Goal: Task Accomplishment & Management: Complete application form

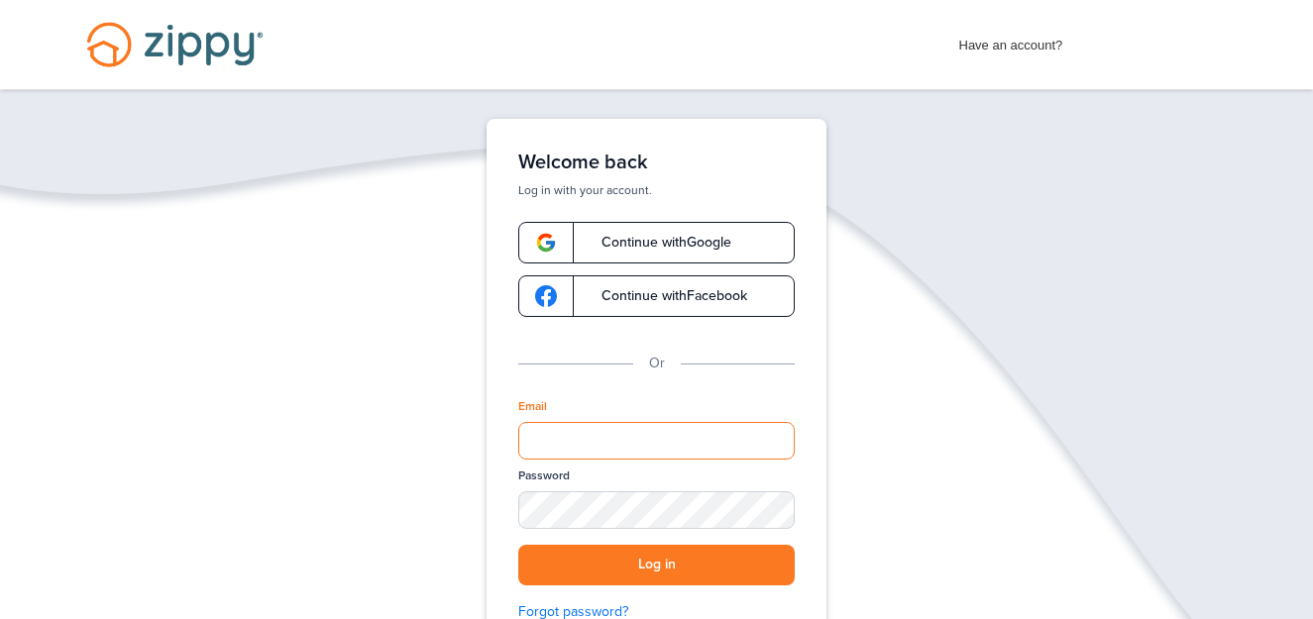
click at [655, 442] on input "Email" at bounding box center [656, 441] width 276 height 38
type input "**********"
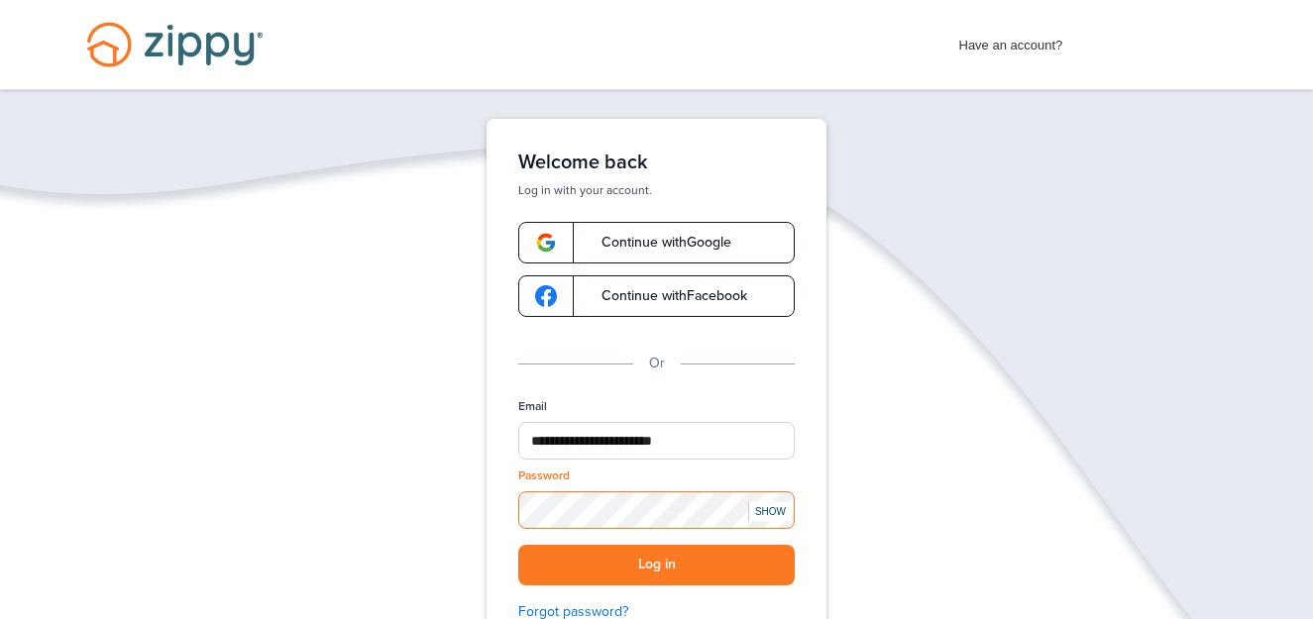
click at [518, 545] on button "Log in" at bounding box center [656, 565] width 276 height 41
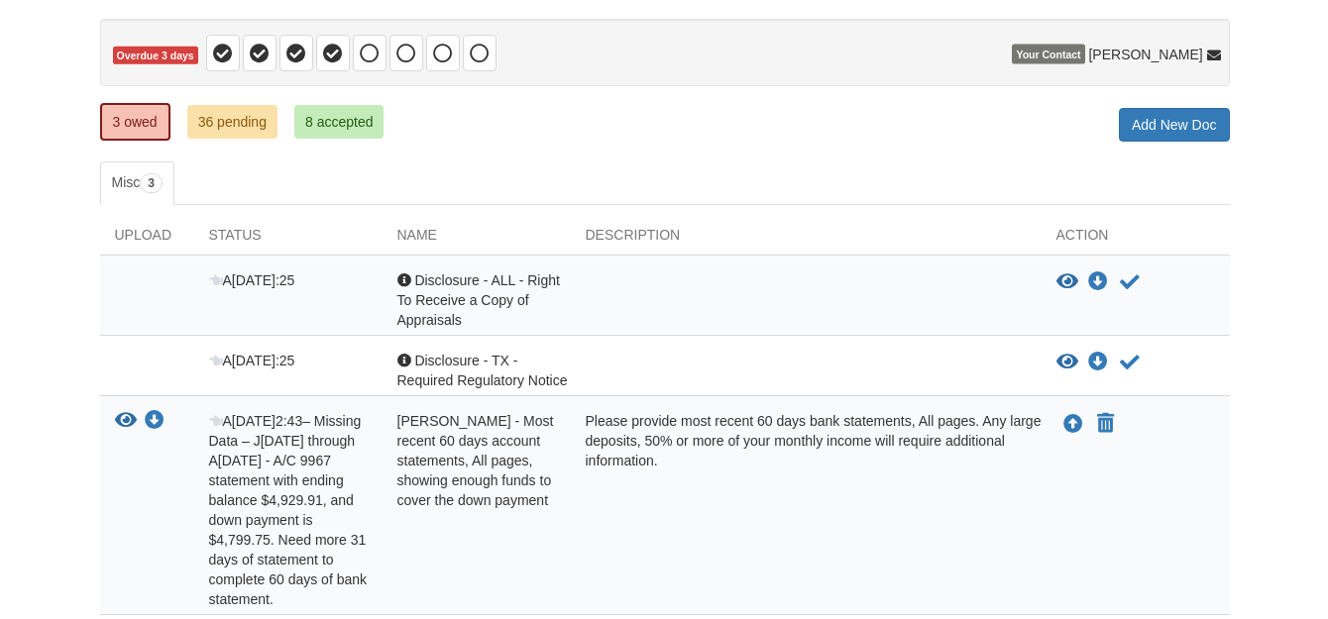
scroll to position [337, 0]
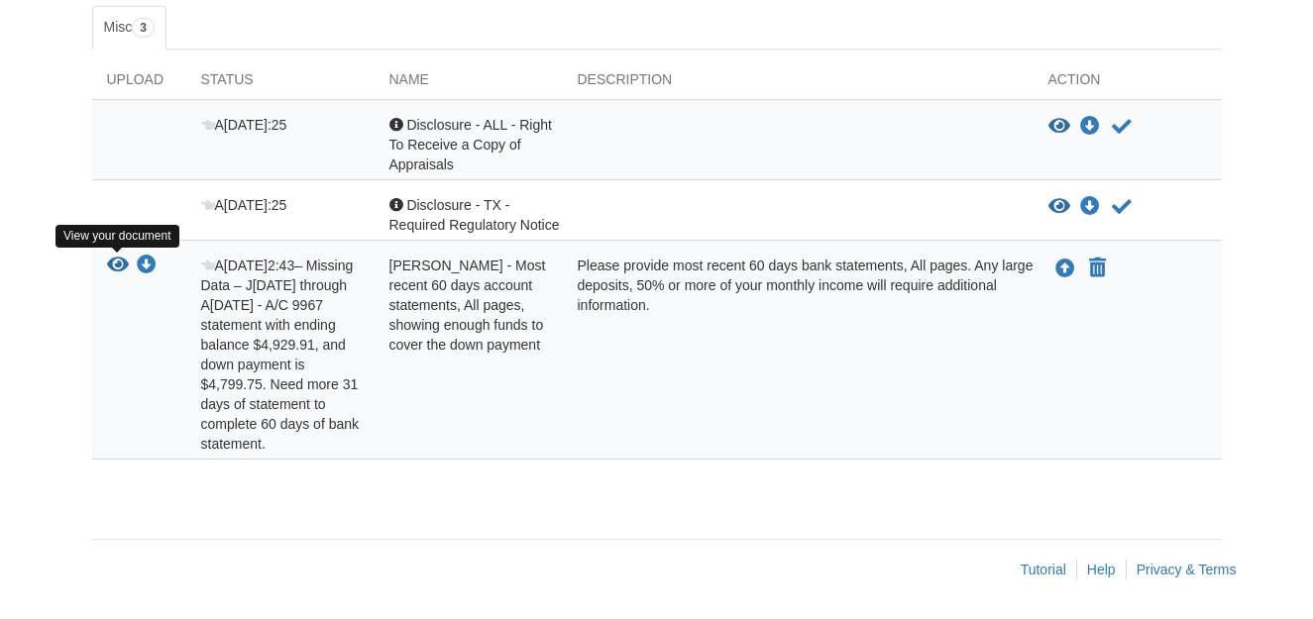
click at [114, 259] on icon "View Karla Mendez - Most recent 60 days account statements, All pages, showing …" at bounding box center [118, 266] width 22 height 20
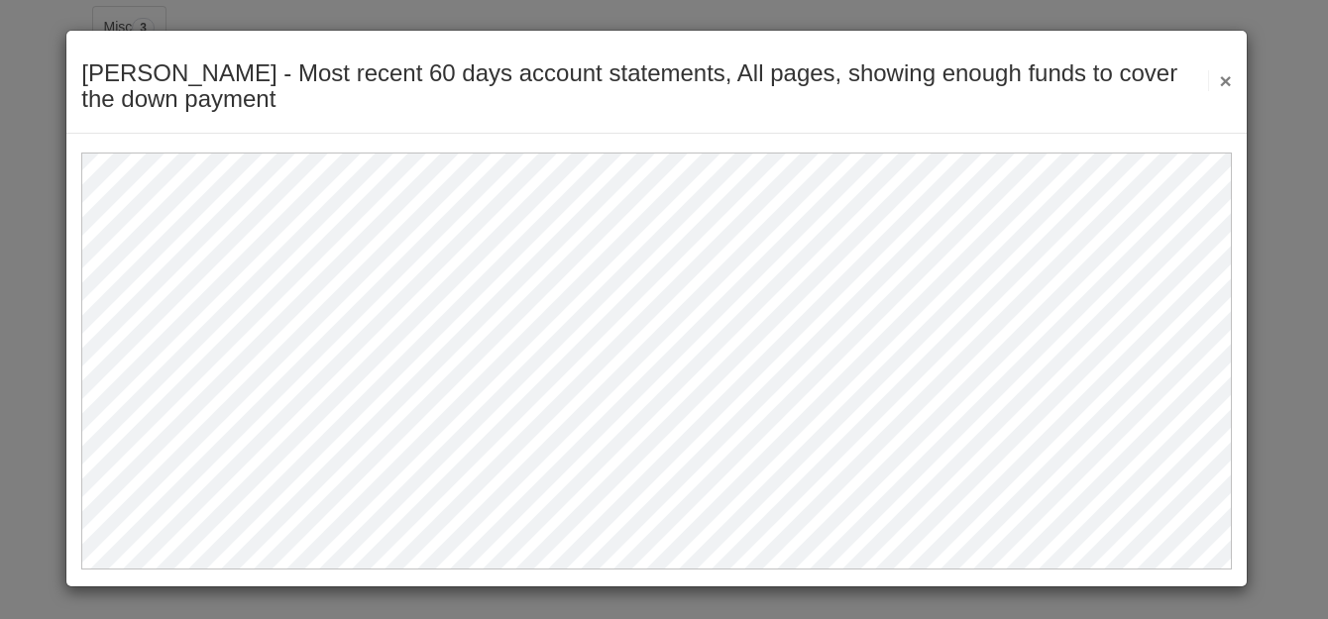
click at [1222, 80] on button "×" at bounding box center [1219, 80] width 23 height 21
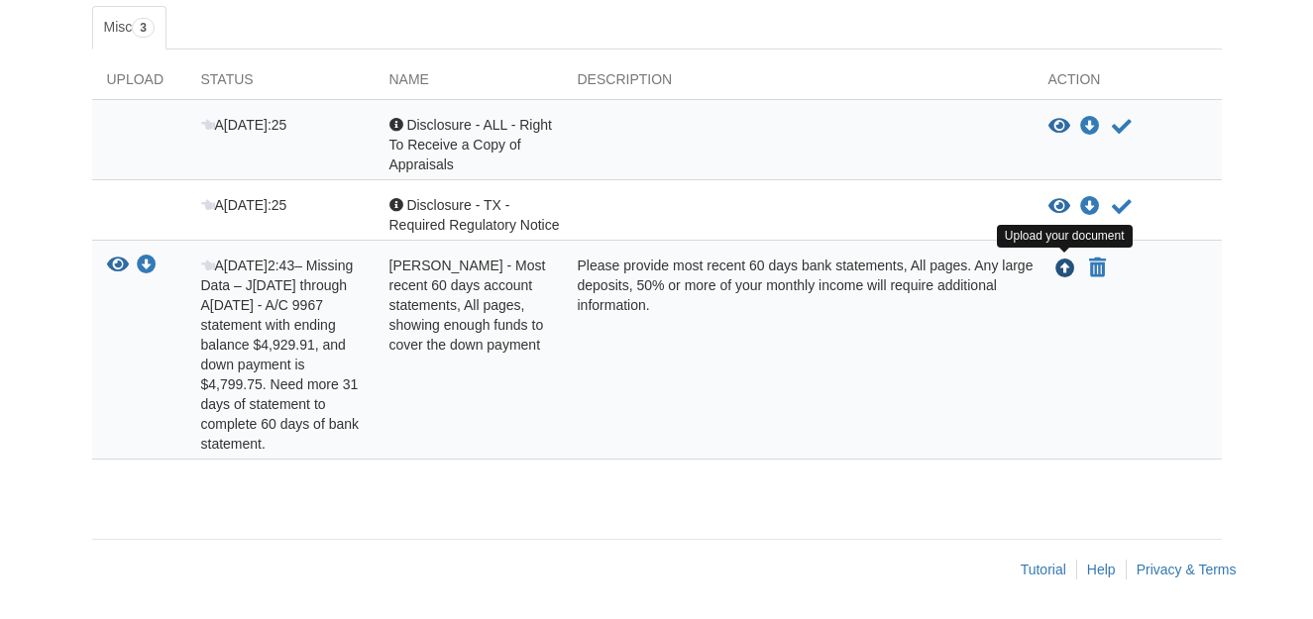
click at [1062, 267] on icon "Upload Karla Mendez - Most recent 60 days account statements, All pages, showin…" at bounding box center [1065, 270] width 20 height 20
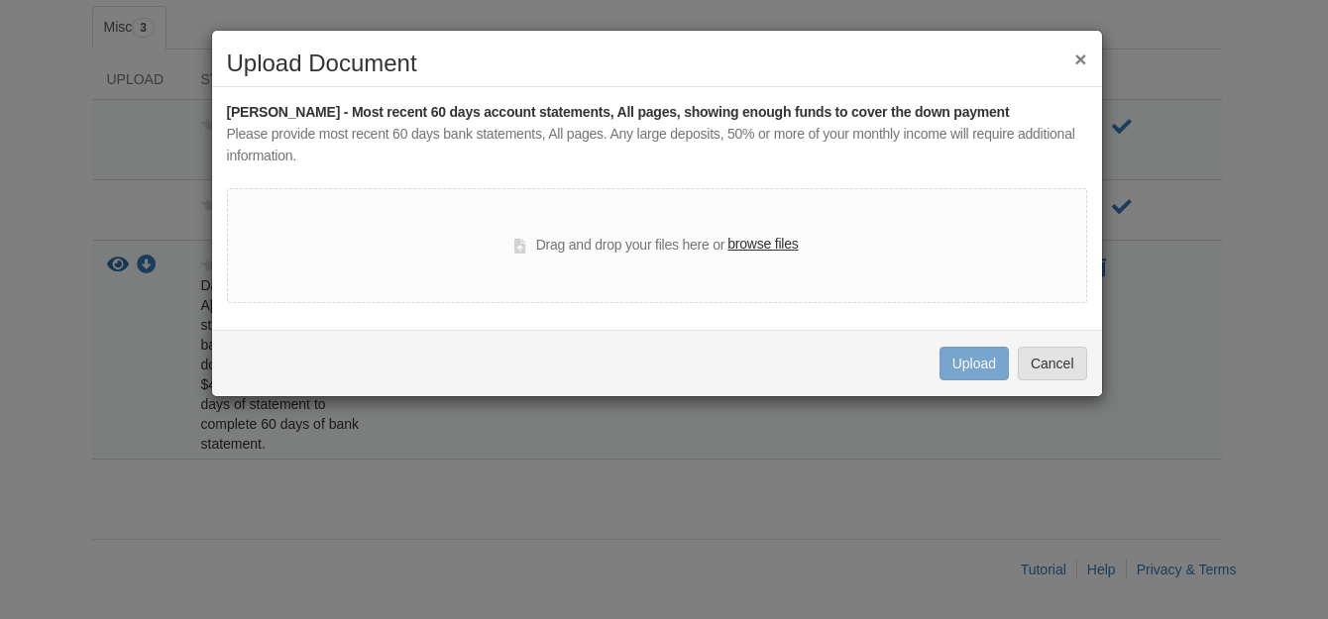
click at [749, 244] on label "browse files" at bounding box center [762, 245] width 70 height 22
click at [0, 0] on input "browse files" at bounding box center [0, 0] width 0 height 0
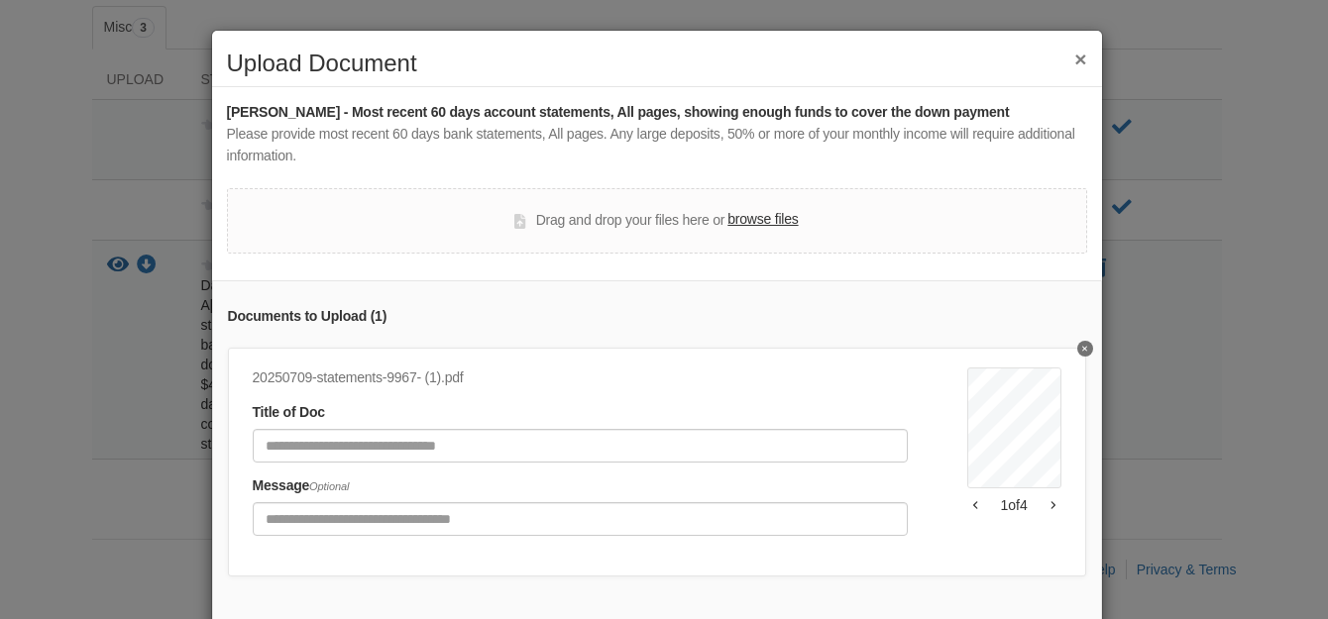
scroll to position [115, 0]
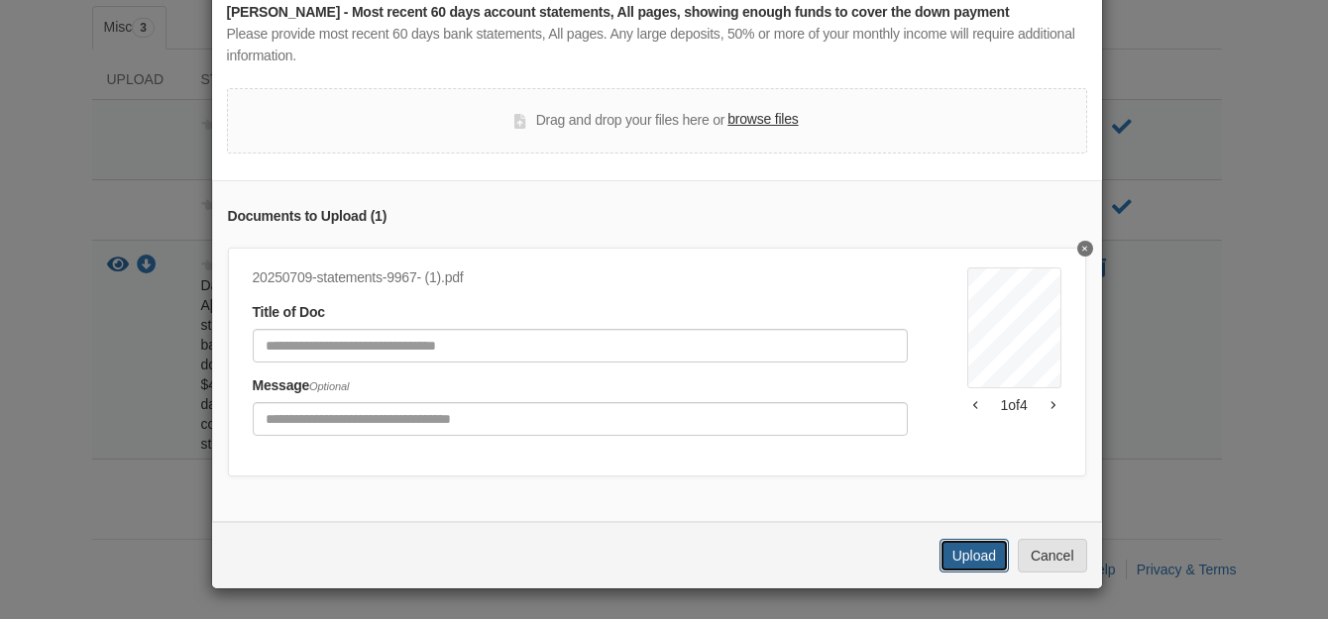
click at [949, 561] on button "Upload" at bounding box center [973, 556] width 69 height 34
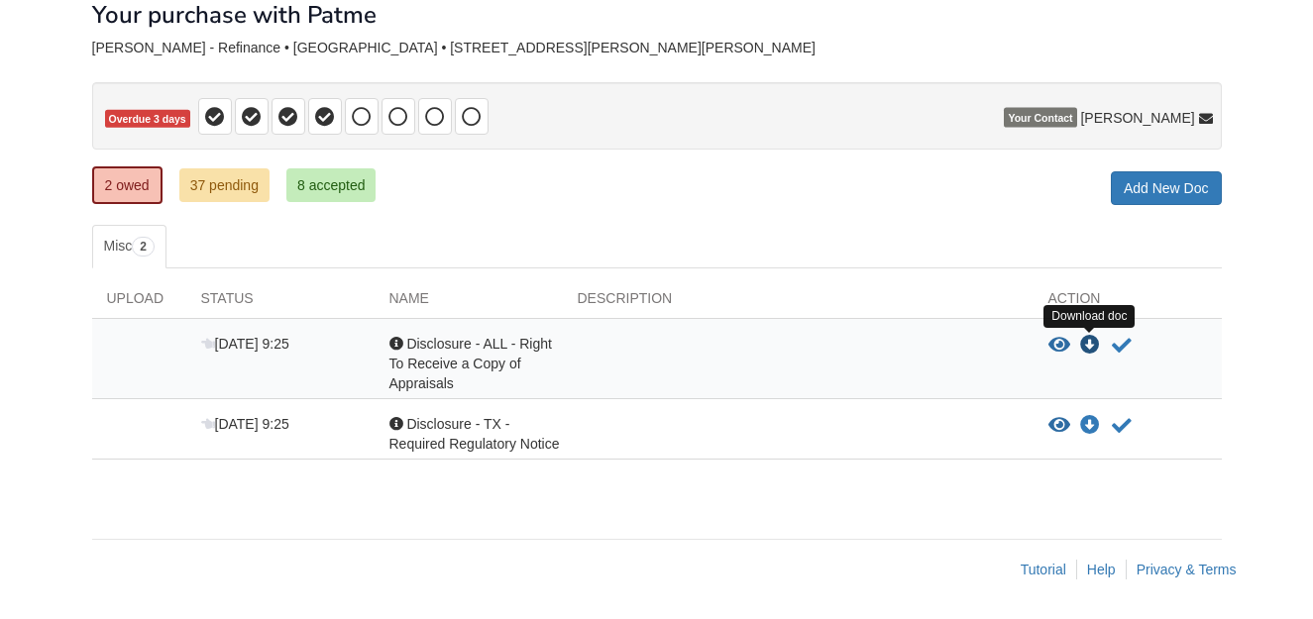
scroll to position [118, 0]
click at [1062, 344] on icon "View Disclosure - ALL - Right To Receive a Copy of Appraisals" at bounding box center [1059, 346] width 22 height 20
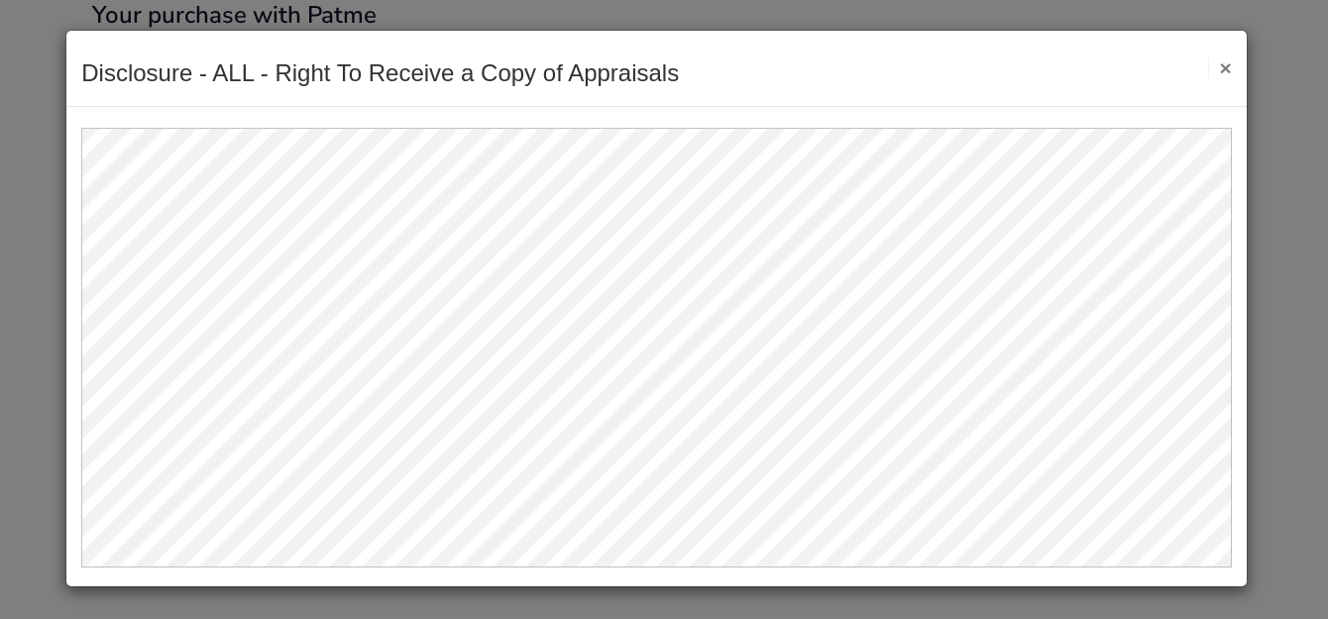
click at [1223, 62] on button "×" at bounding box center [1219, 67] width 23 height 21
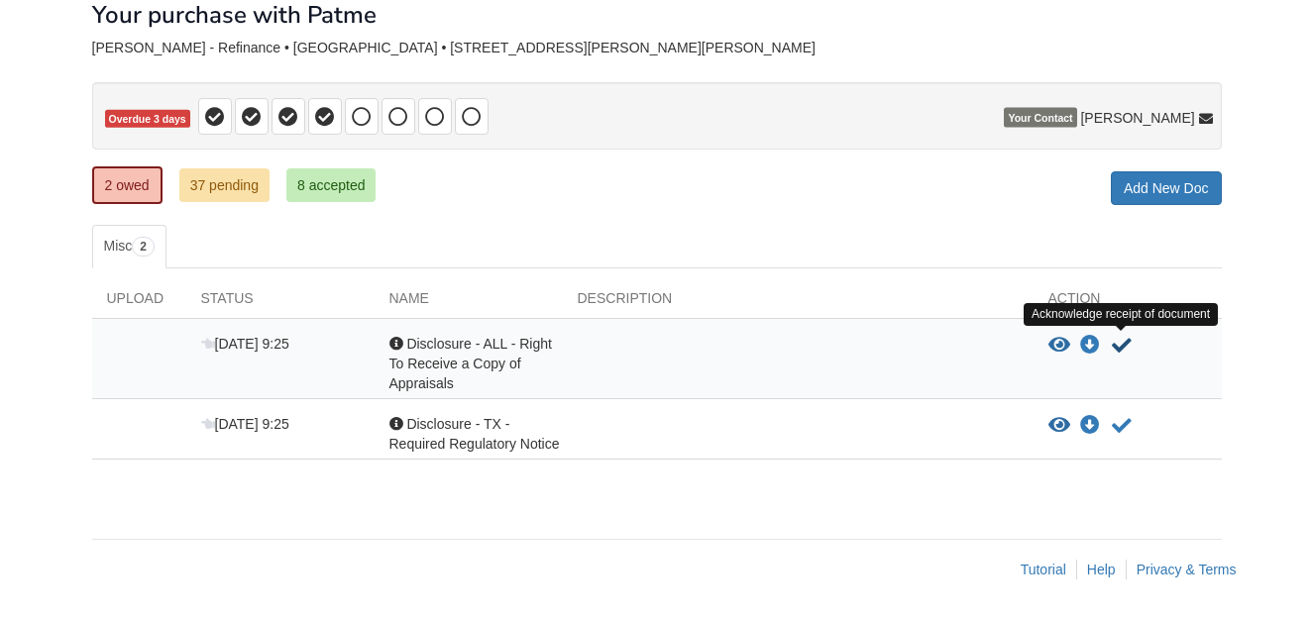
click at [1130, 347] on icon "Acknowledge receipt of document" at bounding box center [1122, 346] width 20 height 20
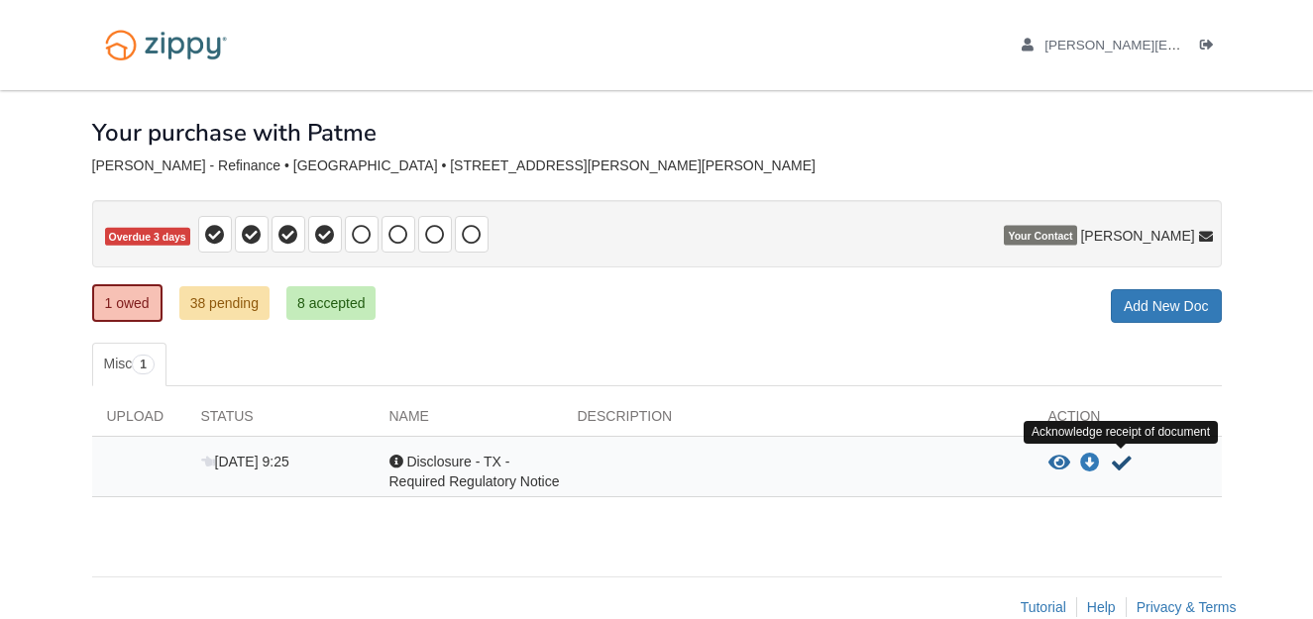
click at [1121, 461] on icon "Acknowledge receipt of document" at bounding box center [1122, 464] width 20 height 20
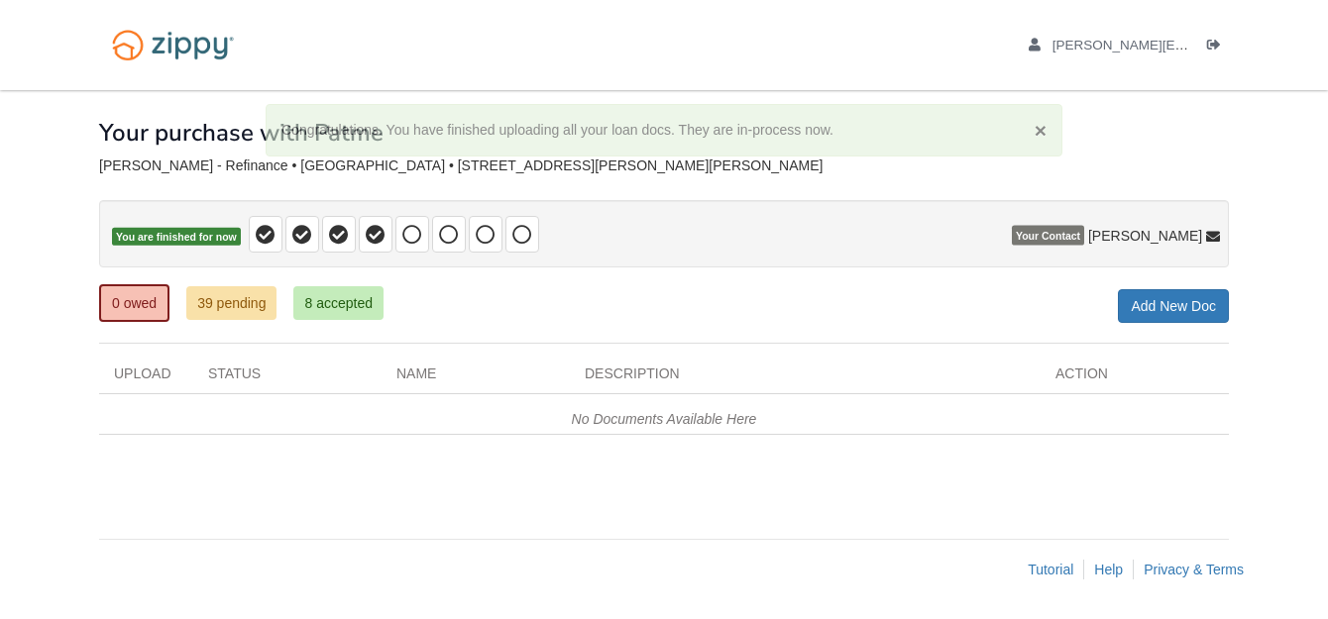
click at [823, 300] on div "0 owed 39 pending 8 accepted My Estimated Payment × My Estimated Payment Add Ne…" at bounding box center [664, 305] width 1130 height 36
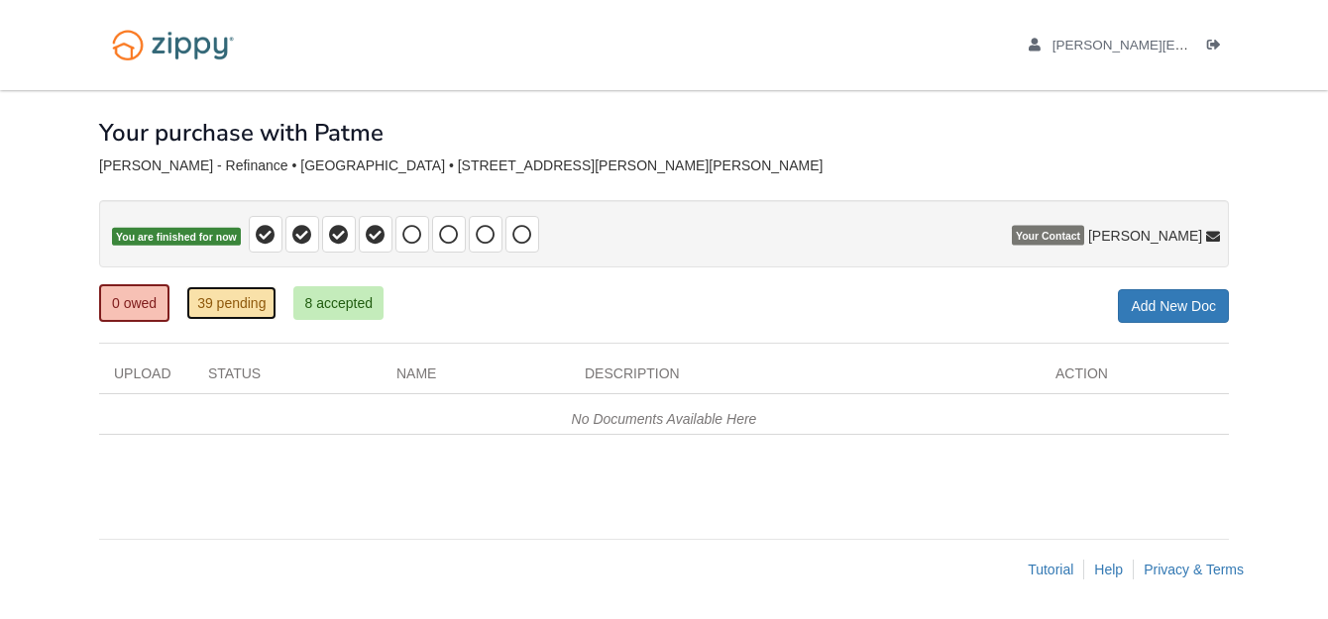
click at [255, 308] on link "39 pending" at bounding box center [231, 303] width 90 height 34
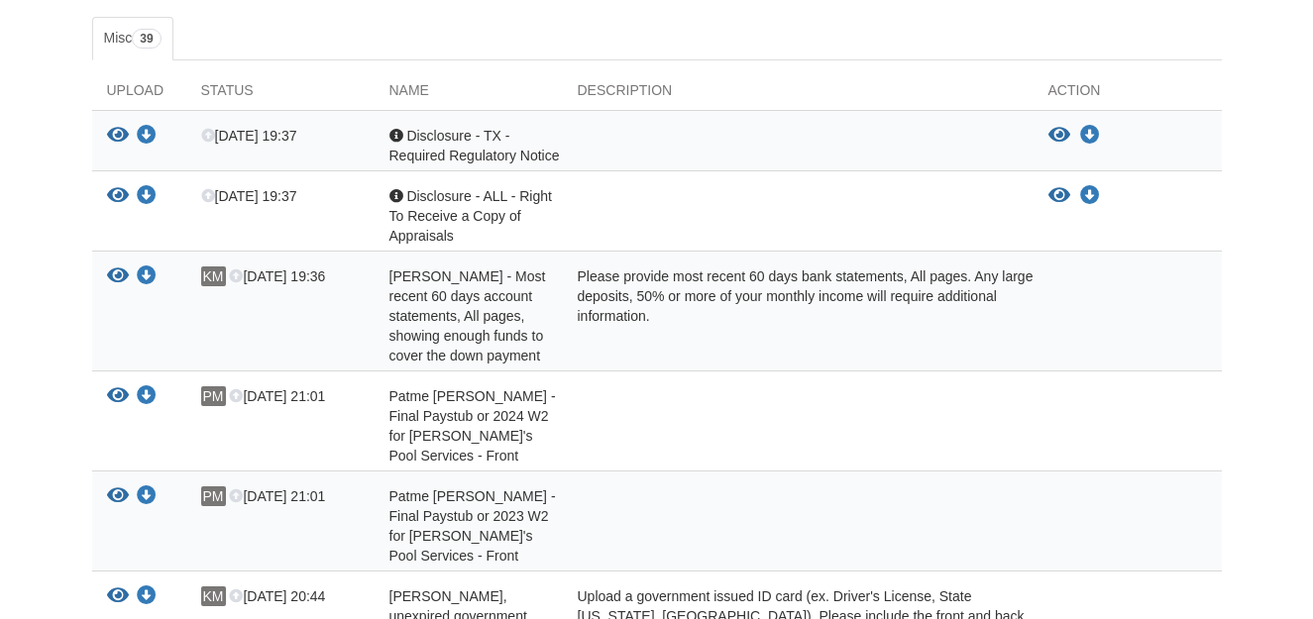
scroll to position [327, 0]
click at [119, 279] on icon "View Karla Mendez - Most recent 60 days account statements, All pages, showing …" at bounding box center [118, 276] width 22 height 20
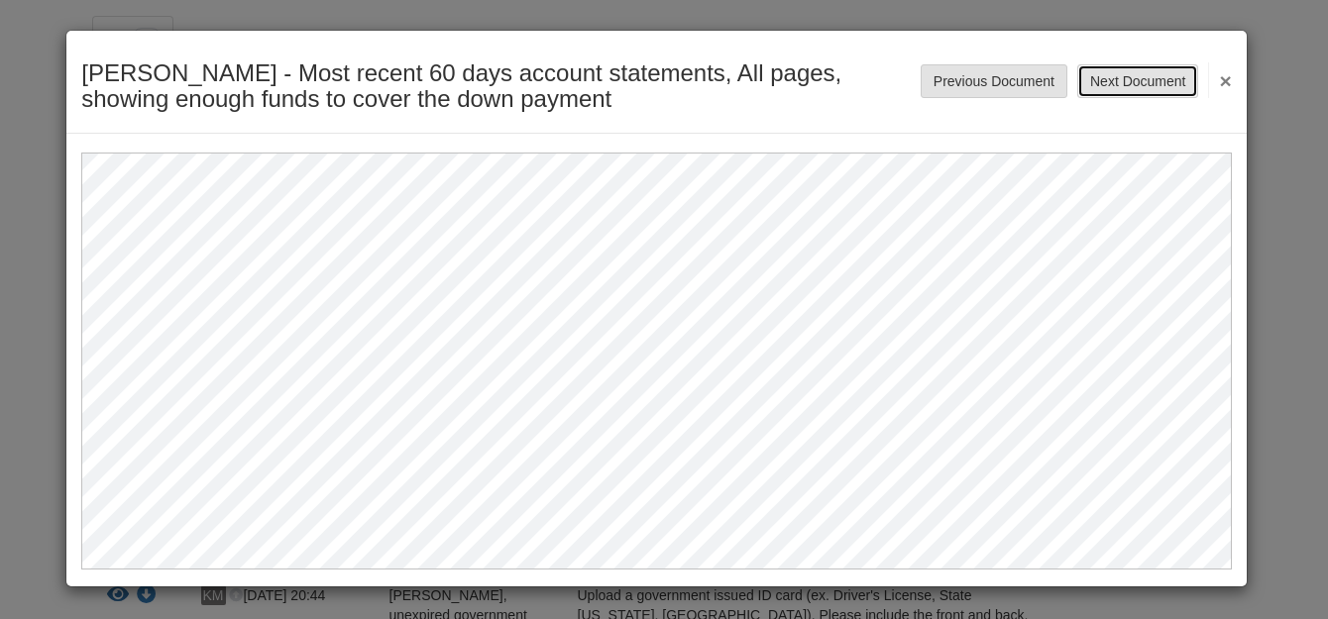
click at [1148, 80] on button "Next Document" at bounding box center [1137, 81] width 121 height 34
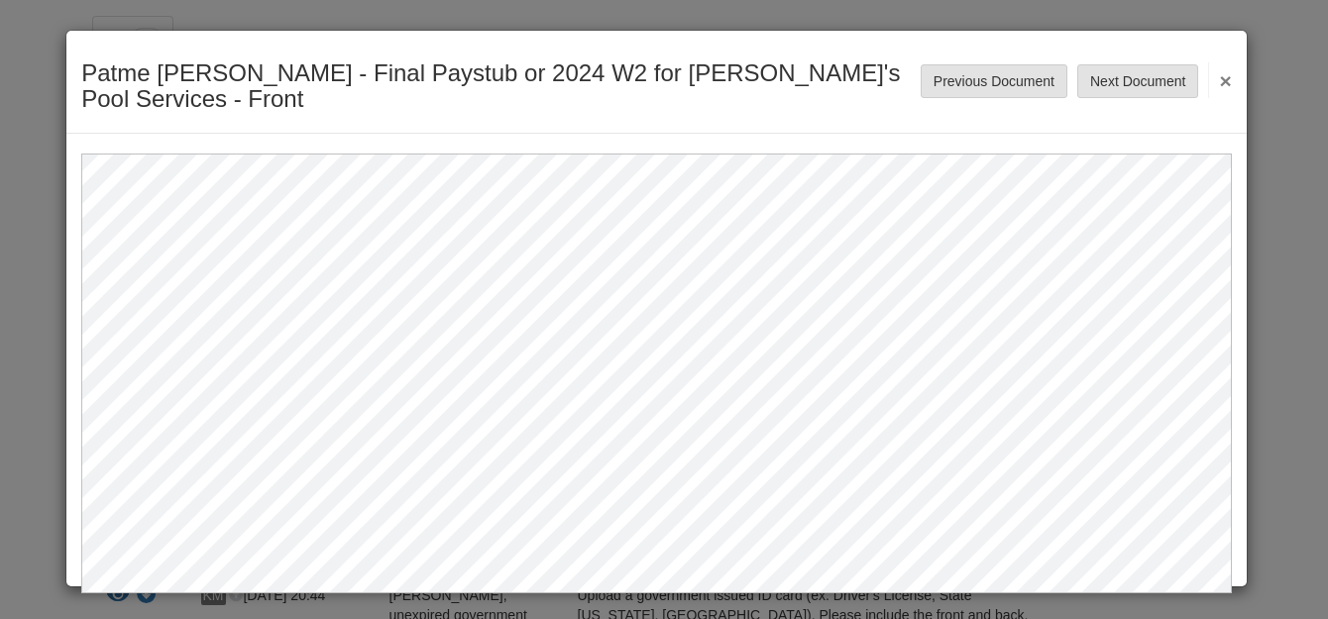
click at [1222, 65] on button "×" at bounding box center [1219, 80] width 23 height 36
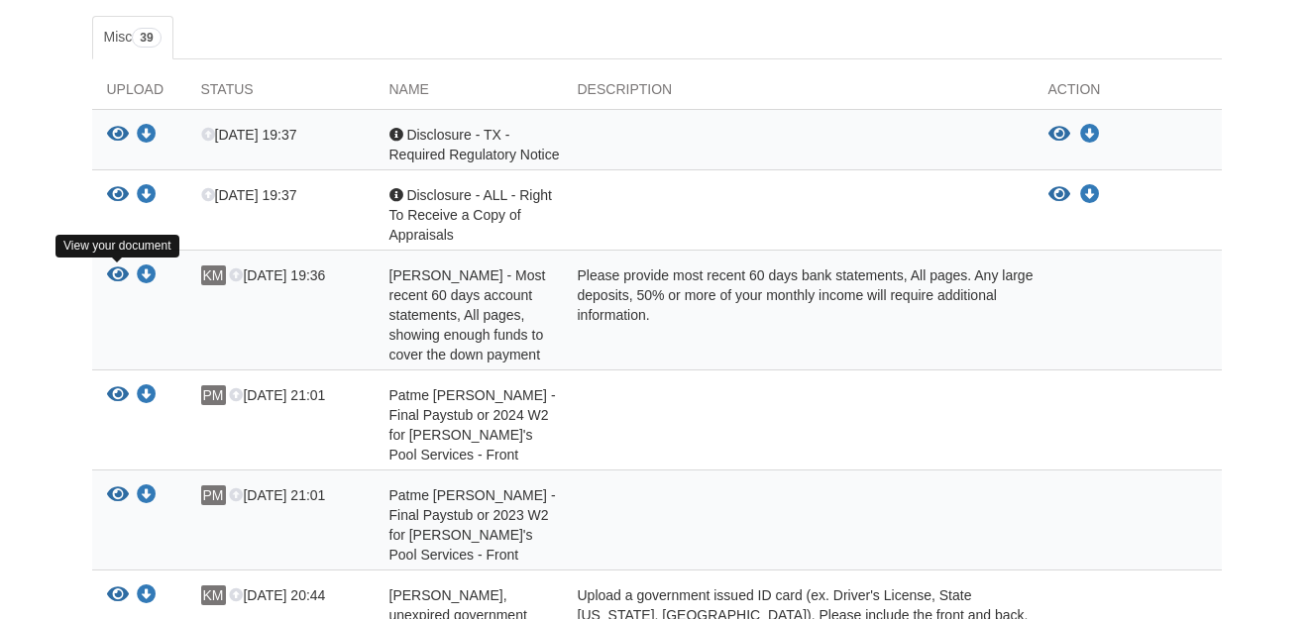
click at [117, 271] on icon "View Karla Mendez - Most recent 60 days account statements, All pages, showing …" at bounding box center [118, 276] width 22 height 20
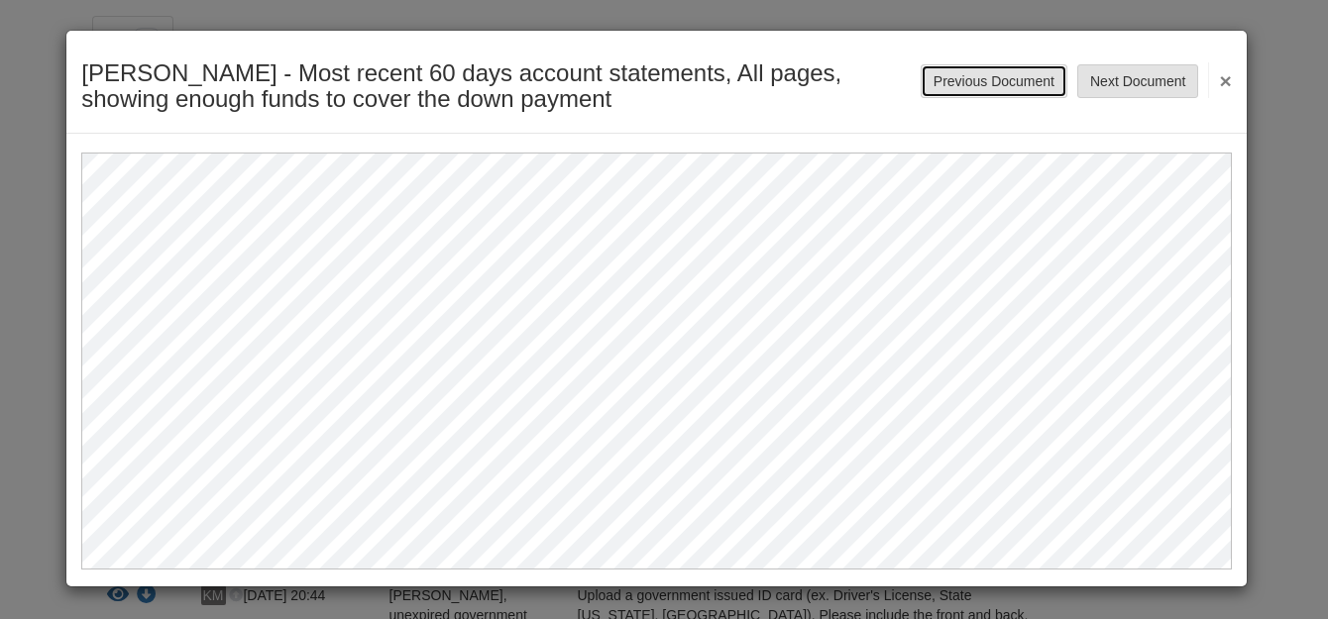
click at [1009, 78] on button "Previous Document" at bounding box center [994, 81] width 147 height 34
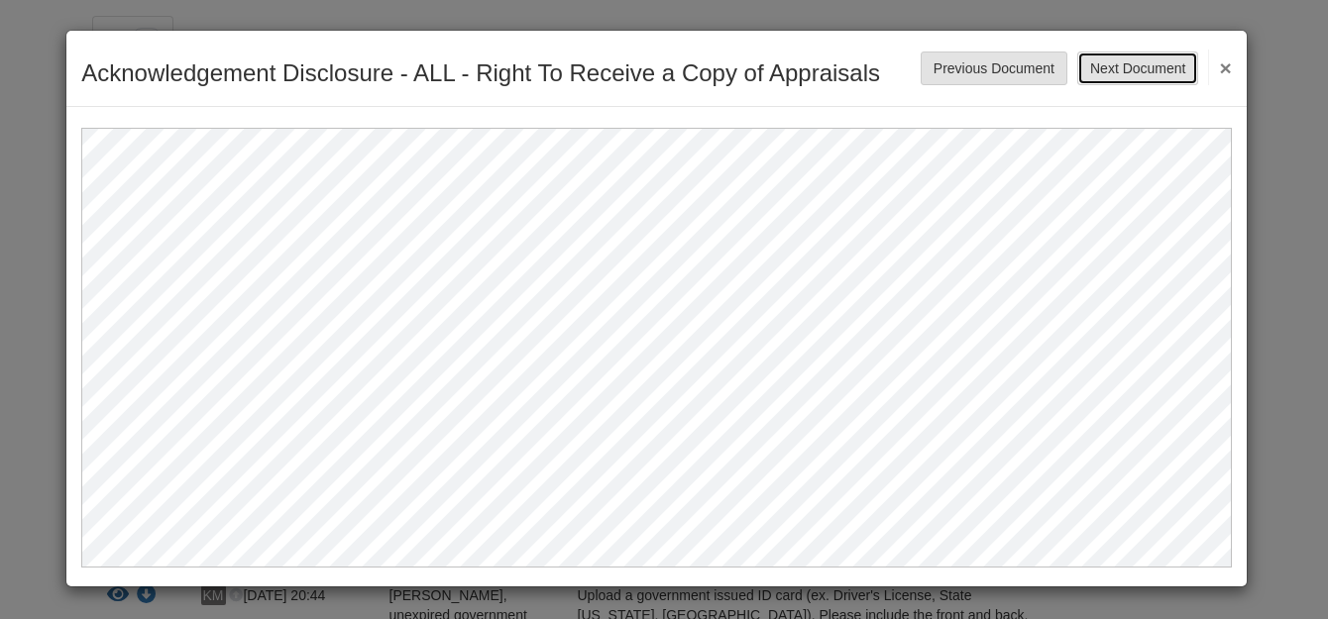
click at [1166, 73] on button "Next Document" at bounding box center [1137, 69] width 121 height 34
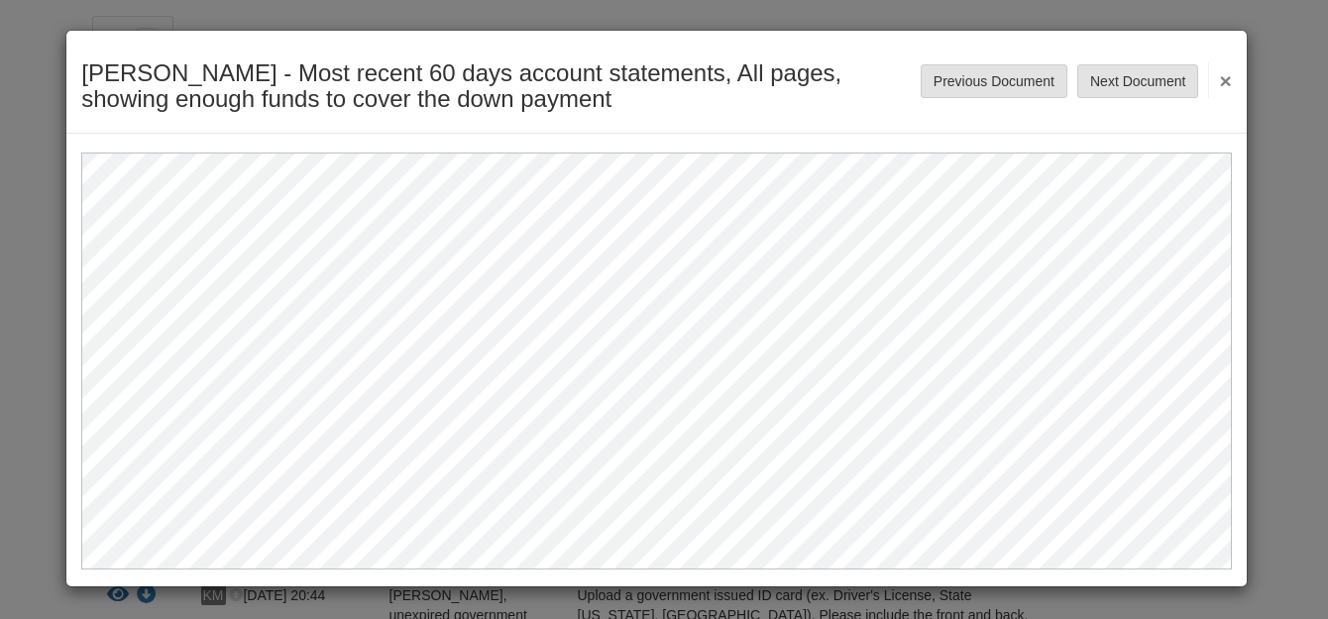
click at [1226, 83] on button "×" at bounding box center [1219, 80] width 23 height 36
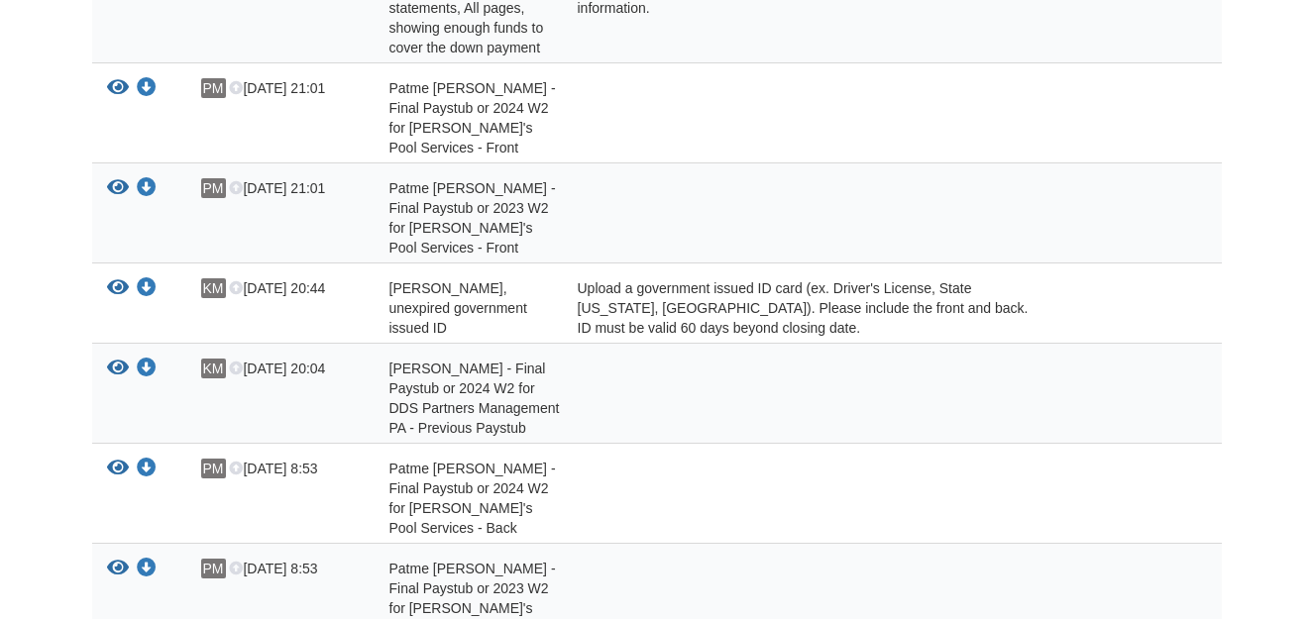
scroll to position [635, 0]
click at [114, 370] on icon "View Karla Mendez - Final Paystub or 2024 W2 for DDS Partners Management PA - P…" at bounding box center [118, 368] width 22 height 20
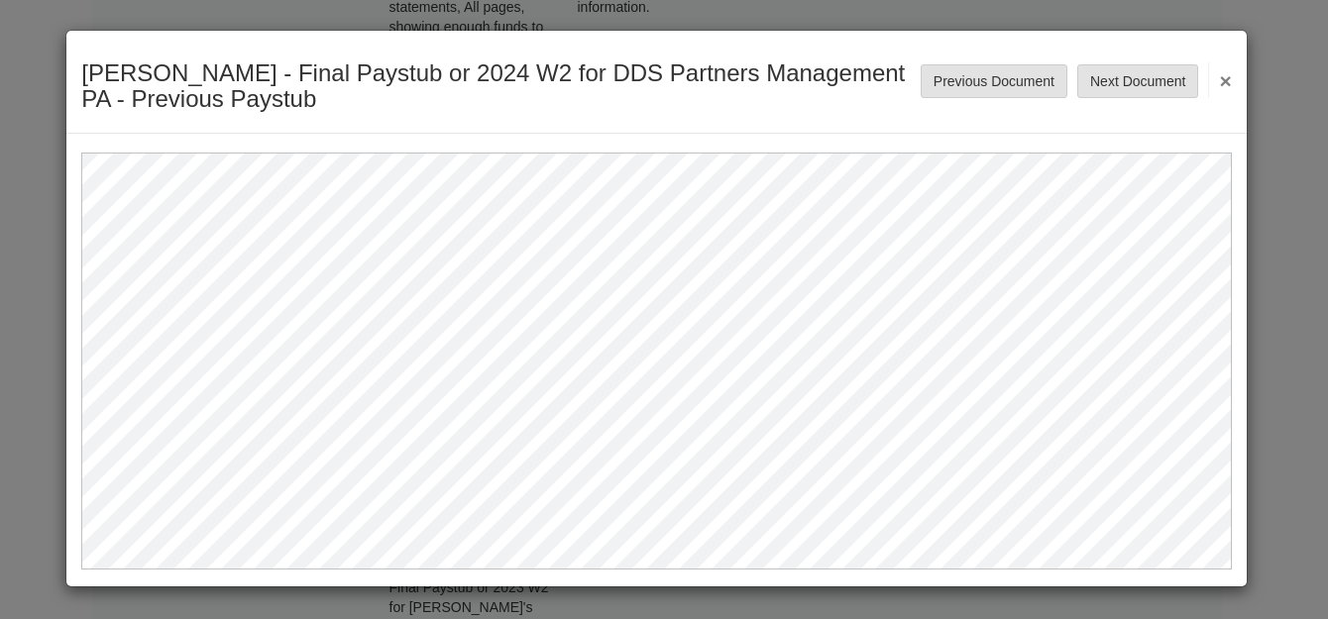
click at [1222, 83] on button "×" at bounding box center [1219, 80] width 23 height 36
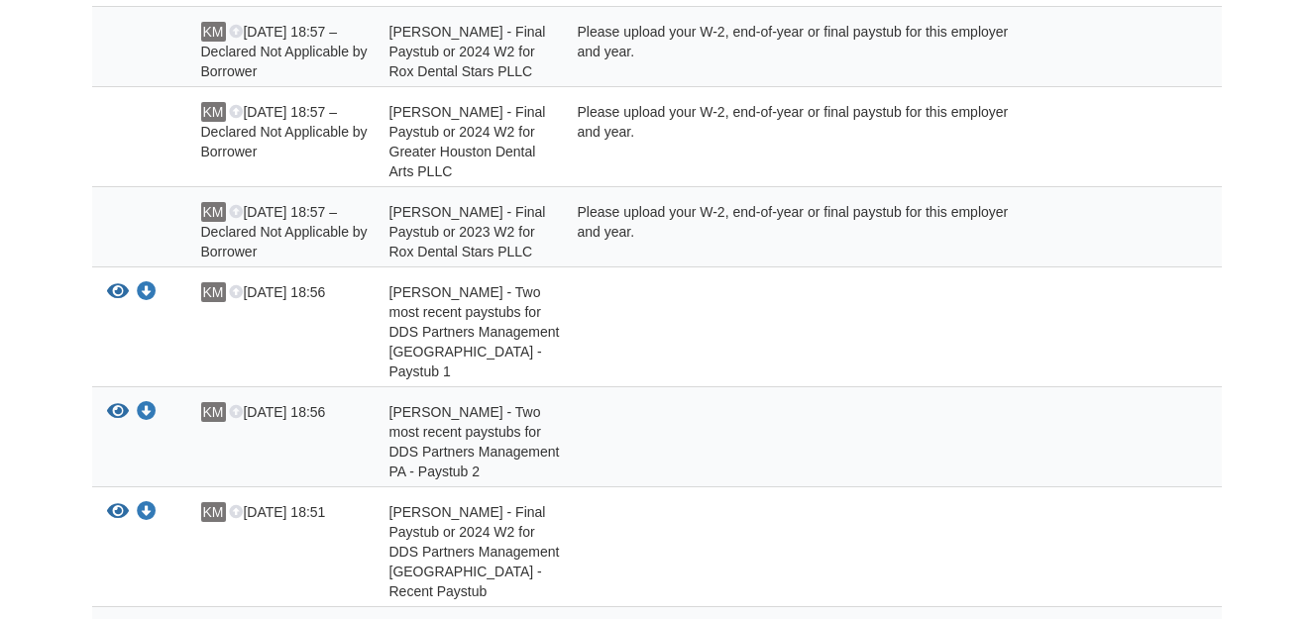
scroll to position [1721, 0]
click at [112, 501] on icon "View Karla Mendez - Final Paystub or 2024 W2 for DDS Partners Management PA - R…" at bounding box center [118, 511] width 22 height 20
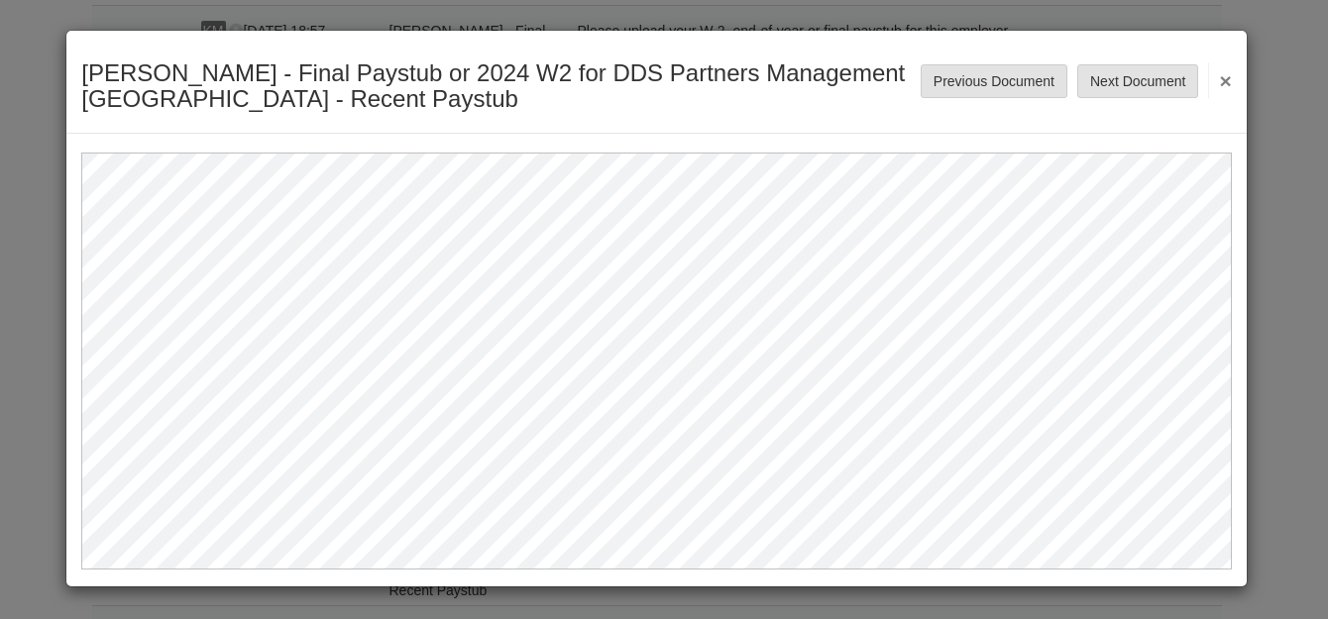
click at [1225, 85] on button "×" at bounding box center [1219, 80] width 23 height 36
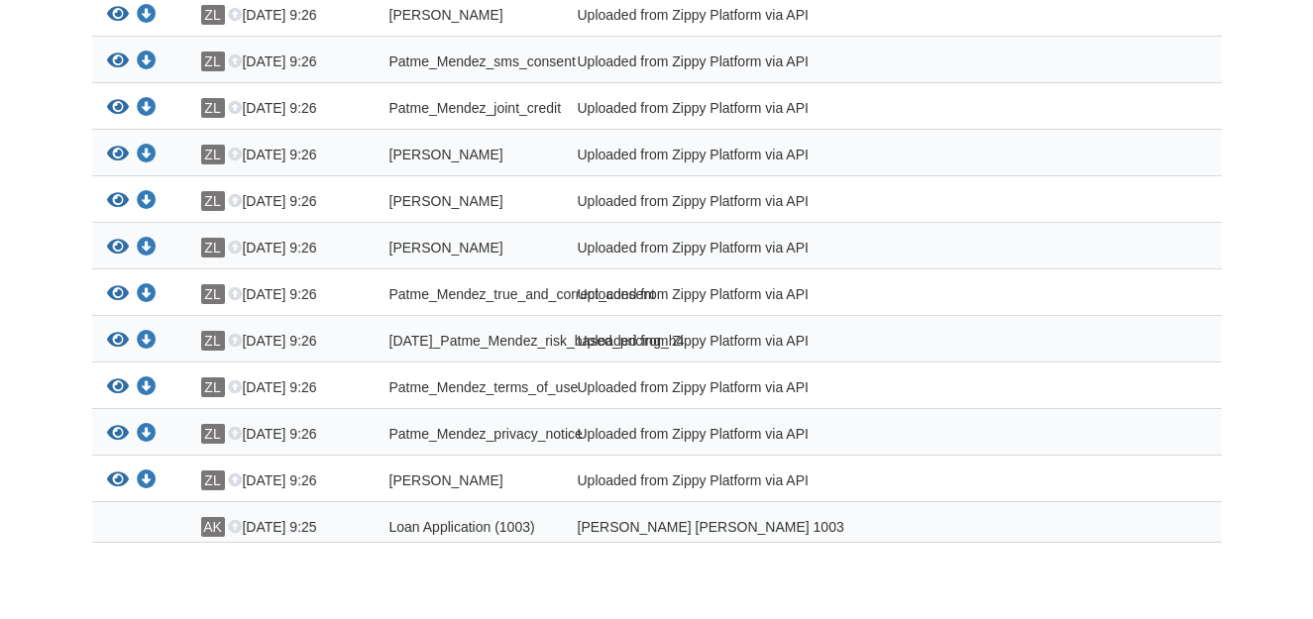
scroll to position [2681, 0]
click at [113, 472] on icon "View Karla_Mendez_credit_authorization" at bounding box center [118, 482] width 22 height 20
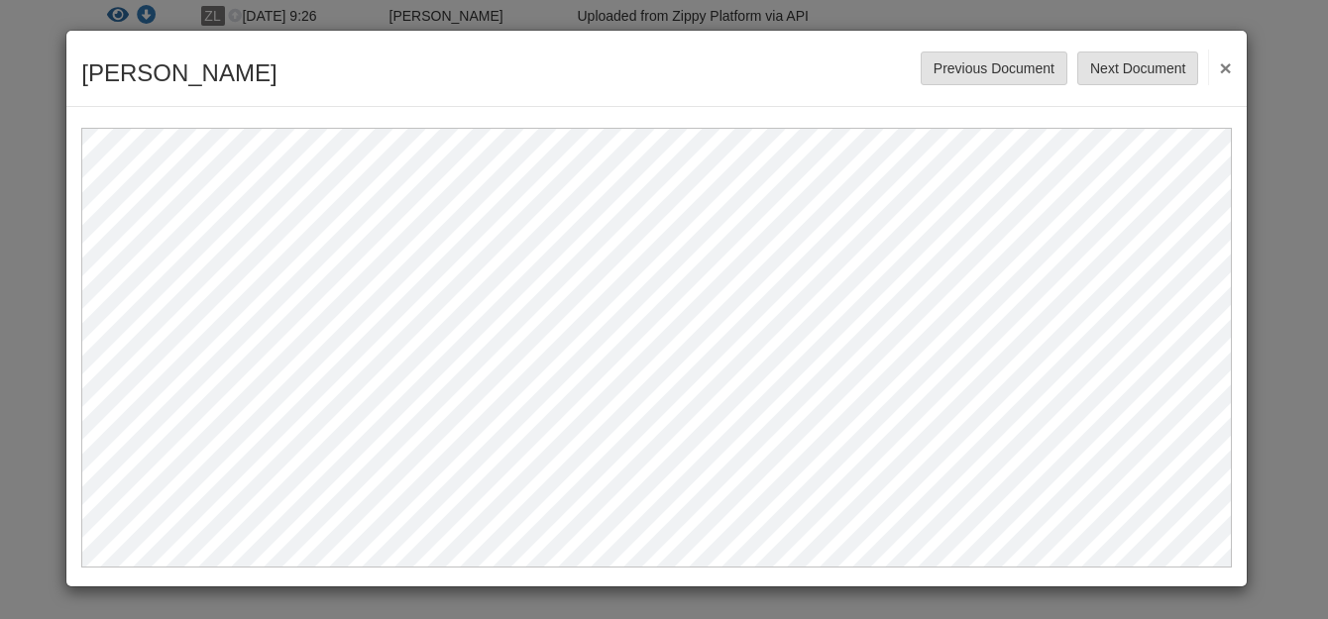
click at [1218, 60] on button "×" at bounding box center [1219, 68] width 23 height 36
